Goal: Task Accomplishment & Management: Manage account settings

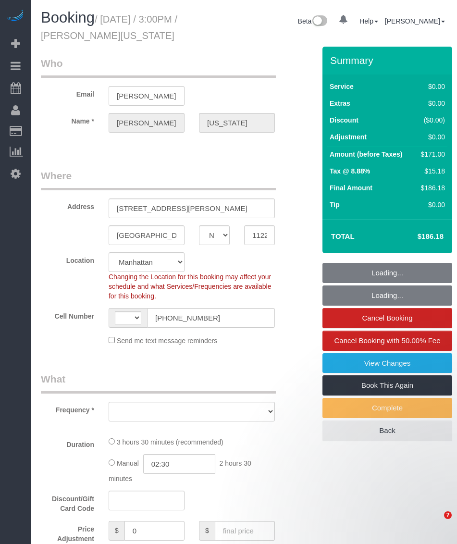
select select "NY"
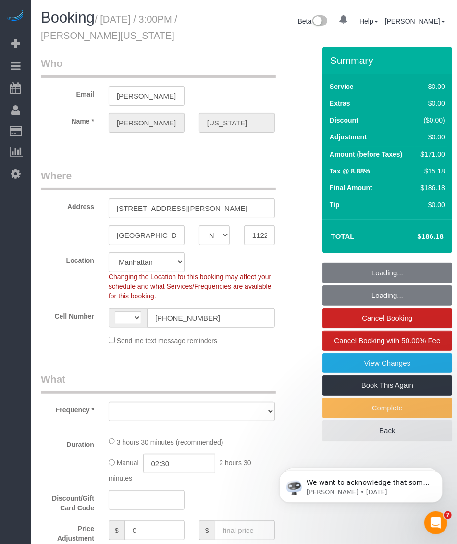
select select "string:[GEOGRAPHIC_DATA]"
select select "string:stripe-pm_1RzHtg4VGloSiKo7Jn1bTGcG"
select select "object:816"
select select "spot1"
select select "number:89"
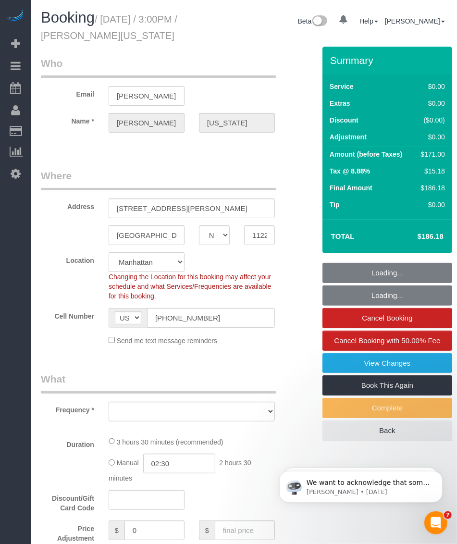
select select "number:90"
select select "number:15"
select select "number:5"
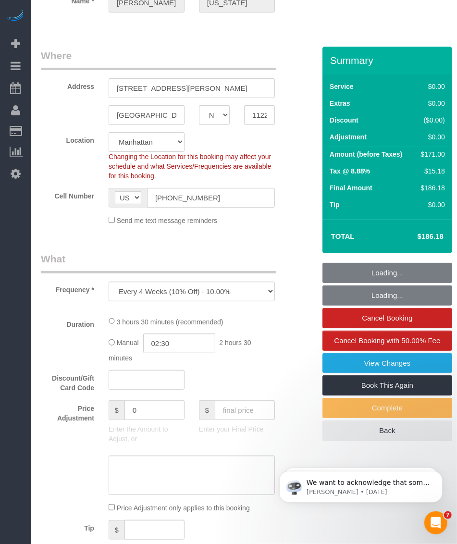
select select "1"
select select "2"
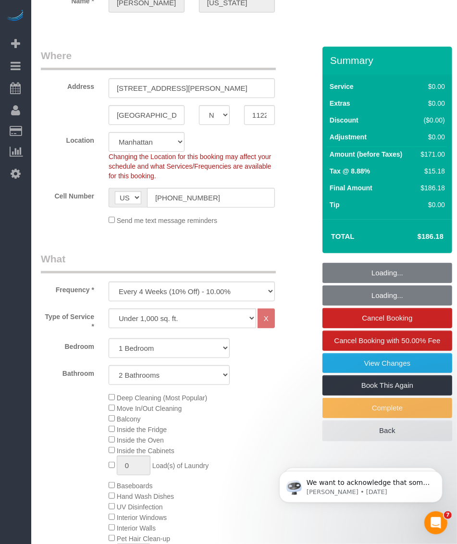
select select "object:1490"
select select "1"
select select "2"
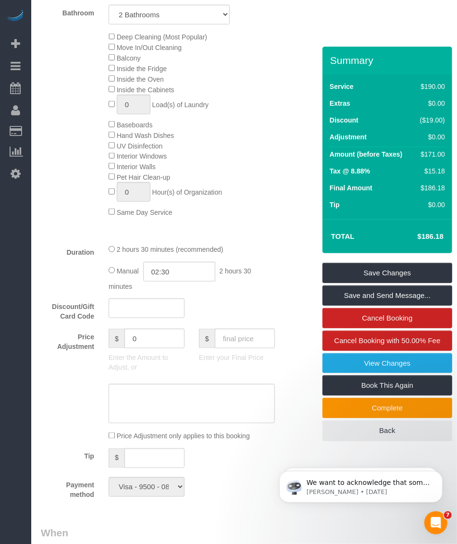
scroll to position [541, 0]
